Goal: Task Accomplishment & Management: Complete application form

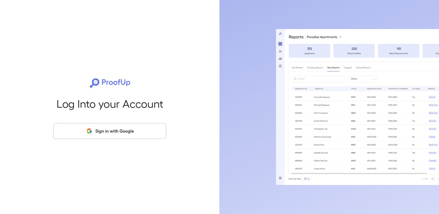
click at [107, 133] on button "Sign in with Google" at bounding box center [109, 131] width 113 height 16
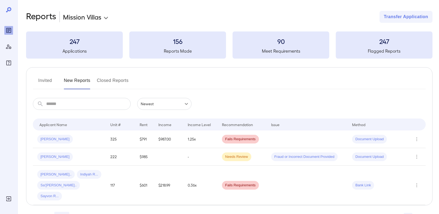
click at [101, 16] on body "**********" at bounding box center [219, 107] width 439 height 214
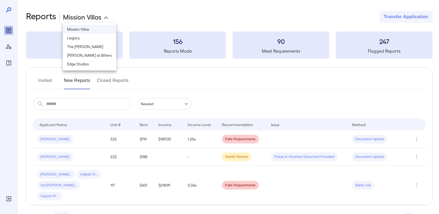
click at [90, 17] on div at bounding box center [219, 107] width 439 height 214
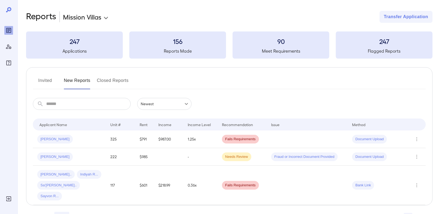
click at [103, 13] on body "**********" at bounding box center [219, 107] width 439 height 214
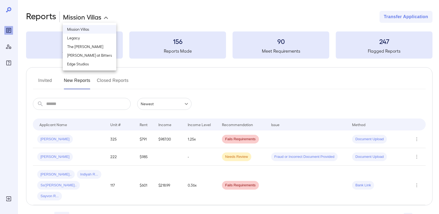
click at [82, 44] on li "The [PERSON_NAME]" at bounding box center [90, 46] width 54 height 9
type input "**********"
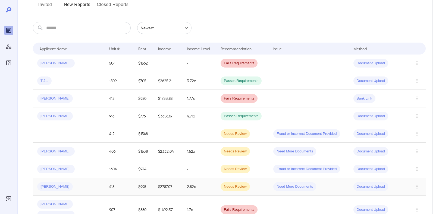
scroll to position [97, 0]
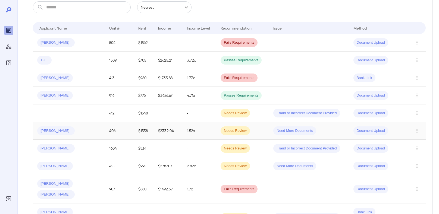
click at [81, 131] on div "[PERSON_NAME].." at bounding box center [68, 131] width 63 height 9
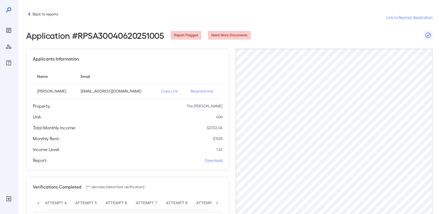
scroll to position [0, 114]
click at [428, 35] on icon "button" at bounding box center [428, 35] width 7 height 7
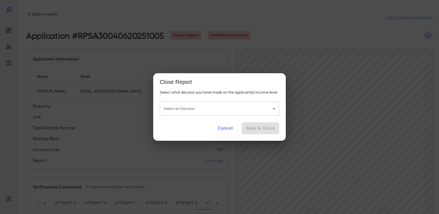
click at [247, 110] on body "Back to reports Link to Resman Application Application # RPSA30040620251005 Rep…" at bounding box center [219, 107] width 439 height 214
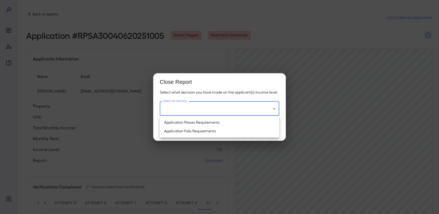
click at [197, 123] on li "Application Passes Requirements" at bounding box center [220, 122] width 120 height 9
type input "**********"
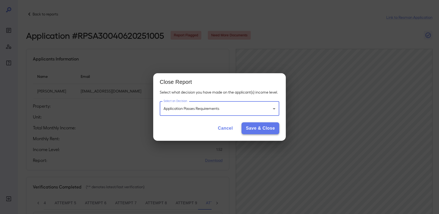
click at [273, 130] on button "Save & Close" at bounding box center [261, 129] width 38 height 12
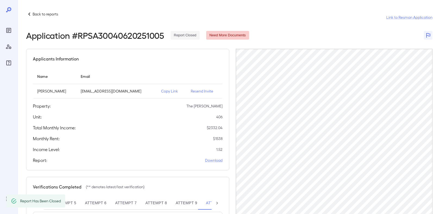
click at [41, 16] on p "Back to reports" at bounding box center [46, 13] width 26 height 5
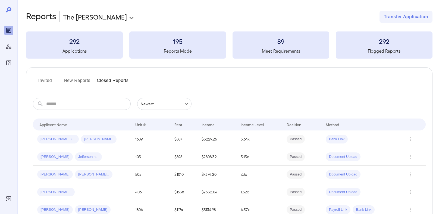
click at [43, 82] on button "Invited" at bounding box center [45, 82] width 24 height 13
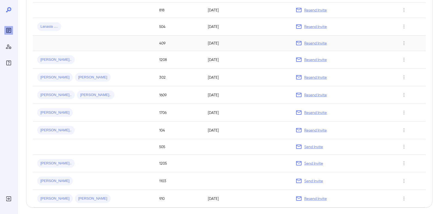
scroll to position [273, 0]
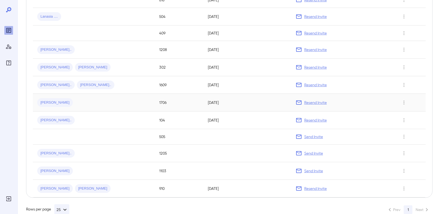
click at [120, 98] on div "[PERSON_NAME]" at bounding box center [93, 102] width 113 height 9
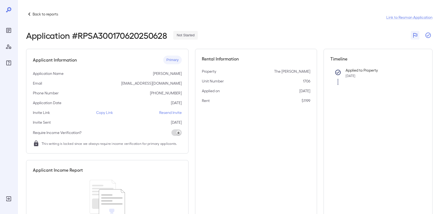
click at [428, 38] on icon "button" at bounding box center [428, 35] width 7 height 7
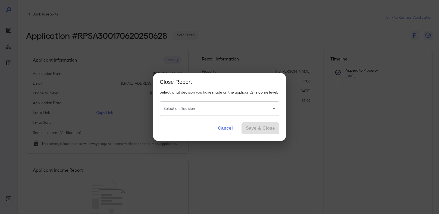
click at [247, 106] on body "Back to reports Link to Resman Application Application # RPSA300170620250628 No…" at bounding box center [219, 107] width 439 height 214
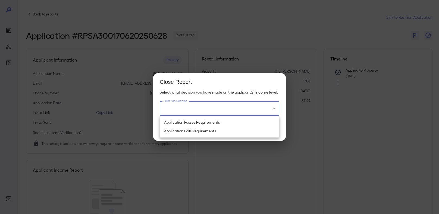
click at [184, 125] on li "Application Passes Requirements" at bounding box center [220, 122] width 120 height 9
type input "**********"
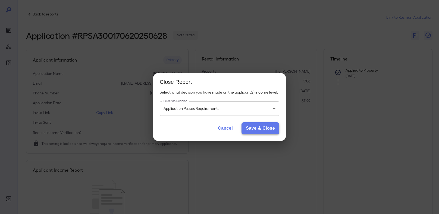
click at [272, 131] on button "Save & Close" at bounding box center [261, 129] width 38 height 12
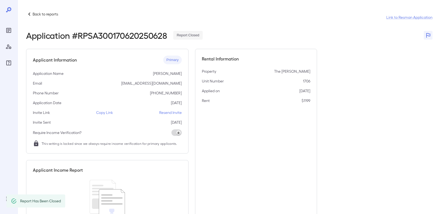
click at [37, 15] on p "Back to reports" at bounding box center [46, 13] width 26 height 5
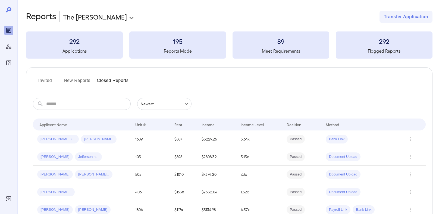
click at [82, 82] on button "New Reports" at bounding box center [77, 82] width 27 height 13
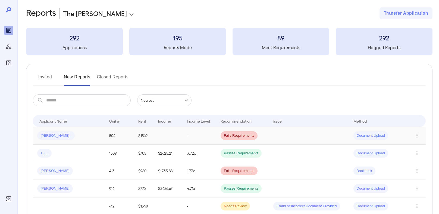
scroll to position [20, 0]
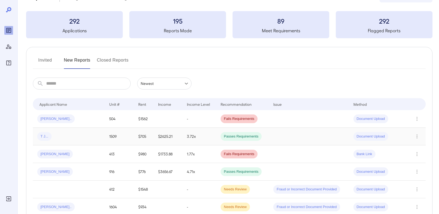
click at [60, 140] on div "T J..." at bounding box center [68, 136] width 63 height 9
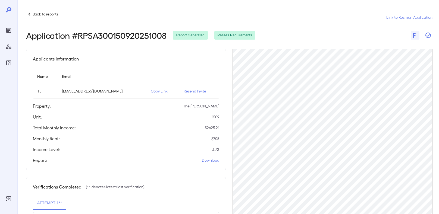
click at [427, 36] on icon "button" at bounding box center [428, 35] width 7 height 7
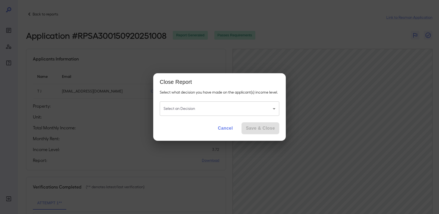
click at [242, 111] on body "Back to reports Link to Resman Application Application # RPSA300150920251008 Re…" at bounding box center [219, 107] width 439 height 214
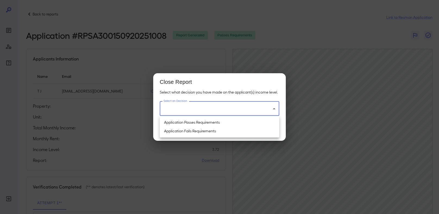
click at [206, 124] on li "Application Passes Requirements" at bounding box center [220, 122] width 120 height 9
type input "**********"
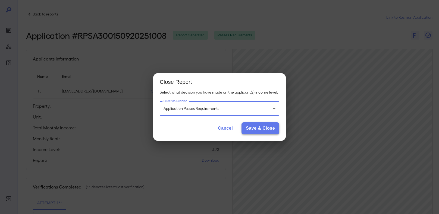
click at [264, 129] on button "Save & Close" at bounding box center [261, 129] width 38 height 12
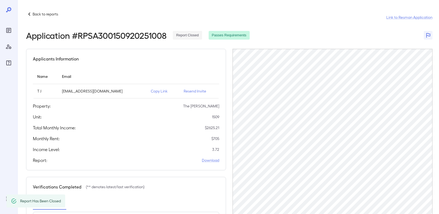
click at [48, 14] on p "Back to reports" at bounding box center [46, 13] width 26 height 5
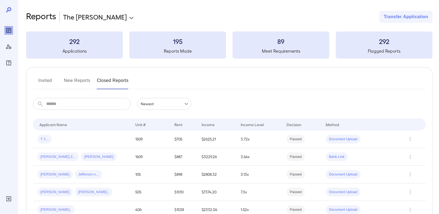
click at [69, 83] on button "New Reports" at bounding box center [77, 82] width 27 height 13
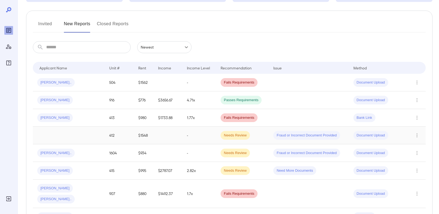
scroll to position [58, 0]
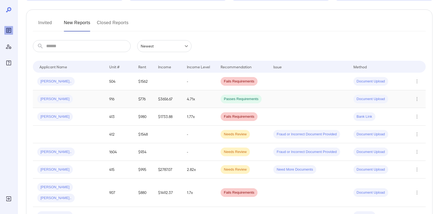
click at [60, 94] on td "[PERSON_NAME]" at bounding box center [69, 99] width 72 height 18
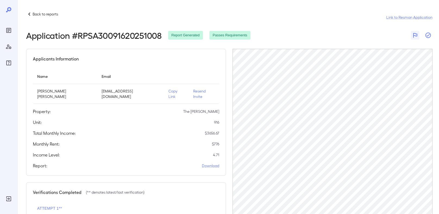
click at [428, 35] on icon "button" at bounding box center [428, 35] width 7 height 7
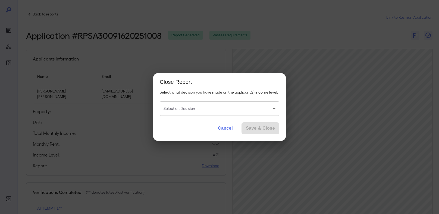
click at [217, 111] on body "Back to reports Link to Resman Application Application # RPSA30091620251008 Rep…" at bounding box center [219, 107] width 439 height 214
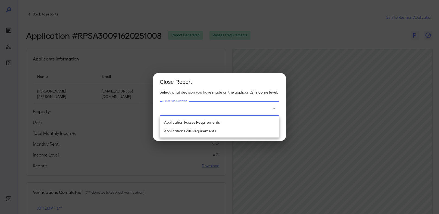
click at [178, 125] on li "Application Passes Requirements" at bounding box center [220, 122] width 120 height 9
type input "**********"
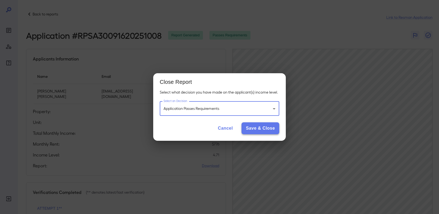
click at [269, 131] on button "Save & Close" at bounding box center [261, 129] width 38 height 12
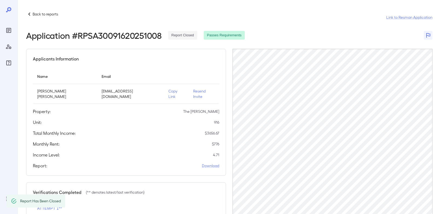
click at [48, 15] on p "Back to reports" at bounding box center [46, 13] width 26 height 5
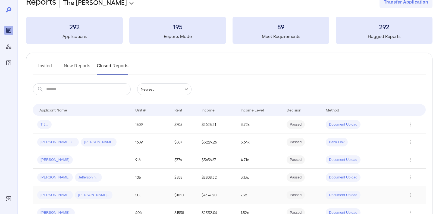
scroll to position [32, 0]
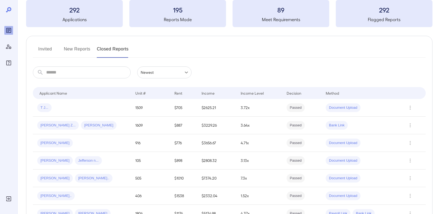
click at [67, 47] on button "New Reports" at bounding box center [77, 51] width 27 height 13
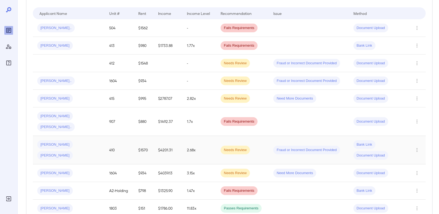
scroll to position [166, 0]
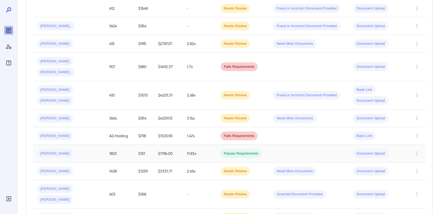
click at [80, 147] on td "[PERSON_NAME]" at bounding box center [69, 154] width 72 height 18
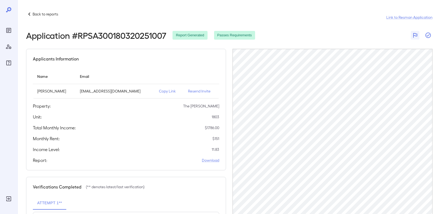
click at [427, 38] on icon "button" at bounding box center [428, 35] width 7 height 7
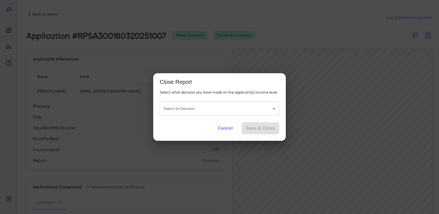
click at [218, 107] on body "Back to reports Link to Resman Application Application # RPSA300180320251007 Re…" at bounding box center [219, 107] width 439 height 214
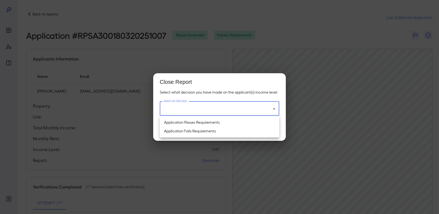
click at [189, 120] on li "Application Passes Requirements" at bounding box center [220, 122] width 120 height 9
type input "**********"
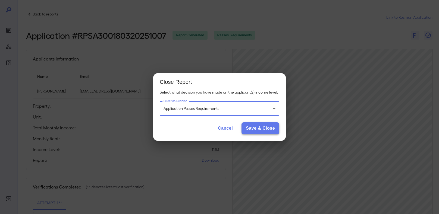
click at [267, 123] on div "Cancel Save & Close" at bounding box center [219, 130] width 133 height 21
click at [264, 133] on button "Save & Close" at bounding box center [261, 129] width 38 height 12
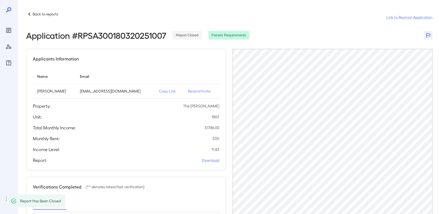
click at [51, 16] on p "Back to reports" at bounding box center [46, 13] width 26 height 5
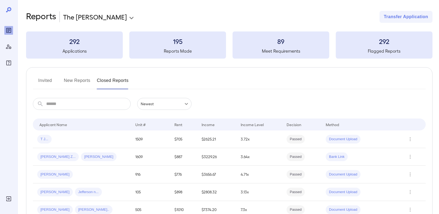
click at [76, 80] on button "New Reports" at bounding box center [77, 82] width 27 height 13
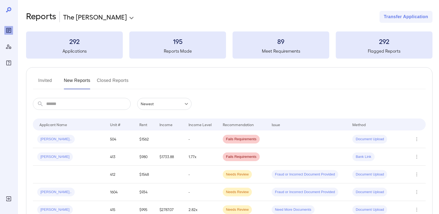
click at [44, 81] on button "Invited" at bounding box center [45, 82] width 24 height 13
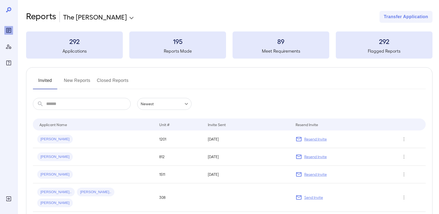
click at [76, 80] on button "New Reports" at bounding box center [77, 82] width 27 height 13
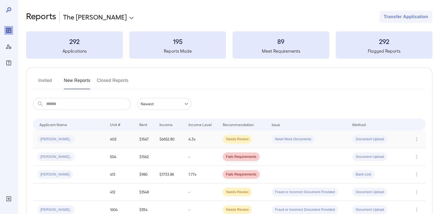
click at [66, 144] on td "[PERSON_NAME].." at bounding box center [69, 140] width 73 height 18
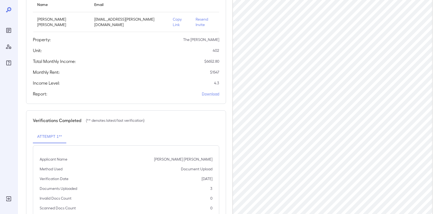
scroll to position [87, 0]
